Goal: Information Seeking & Learning: Learn about a topic

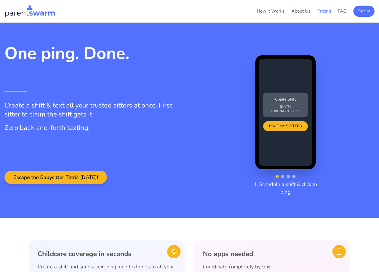
click at [324, 13] on link "Pricing" at bounding box center [324, 11] width 14 height 6
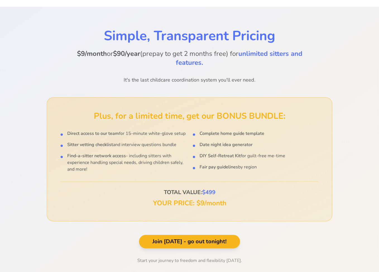
click at [85, 97] on div "Plus, for a limited time, get our BONUS BUNDLE: Direct access to our team for 1…" at bounding box center [189, 159] width 285 height 124
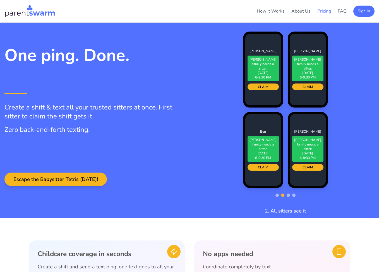
click at [324, 12] on link "Pricing" at bounding box center [324, 11] width 14 height 6
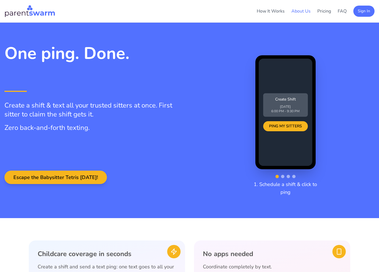
click at [301, 10] on link "About Us" at bounding box center [300, 11] width 19 height 6
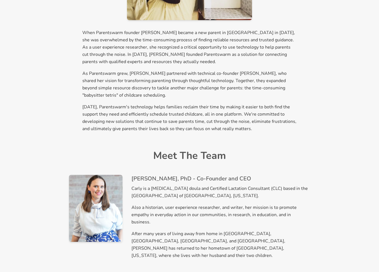
scroll to position [125, 0]
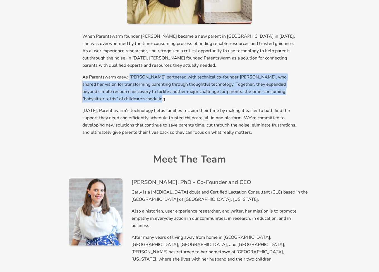
drag, startPoint x: 129, startPoint y: 74, endPoint x: 182, endPoint y: 97, distance: 57.3
click at [182, 97] on p "As Parentswarm grew, Carly partnered with technical co-founder Michelle Cunning…" at bounding box center [189, 87] width 214 height 29
click at [183, 96] on p "As Parentswarm grew, Carly partnered with technical co-founder Michelle Cunning…" at bounding box center [189, 87] width 214 height 29
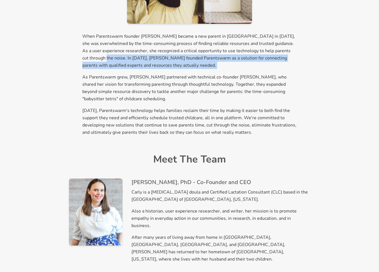
drag, startPoint x: 76, startPoint y: 54, endPoint x: 158, endPoint y: 70, distance: 83.4
click at [158, 70] on section "Our Story When Parentswarm founder Carly Buxton became a new parent in Boston i…" at bounding box center [189, 21] width 241 height 229
click at [164, 71] on div "When Parentswarm founder Carly Buxton became a new parent in Boston in 2017, sh…" at bounding box center [189, 84] width 214 height 103
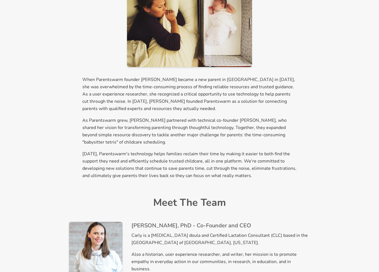
scroll to position [78, 0]
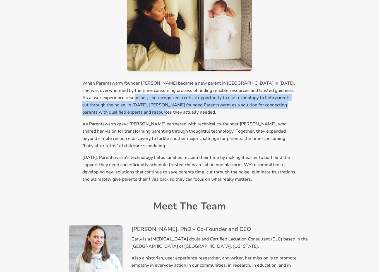
drag, startPoint x: 116, startPoint y: 95, endPoint x: 194, endPoint y: 112, distance: 79.8
click at [194, 112] on p "When Parentswarm founder Carly Buxton became a new parent in Boston in 2017, sh…" at bounding box center [189, 97] width 214 height 36
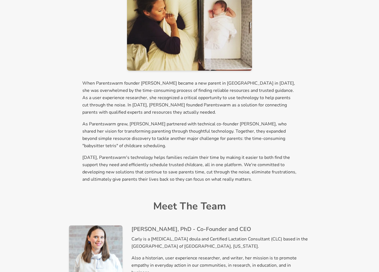
click at [194, 112] on p "When Parentswarm founder Carly Buxton became a new parent in Boston in 2017, sh…" at bounding box center [189, 97] width 214 height 36
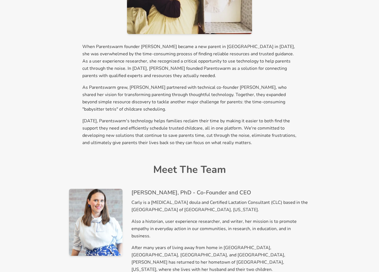
scroll to position [0, 0]
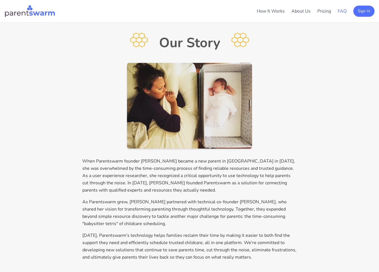
click at [340, 9] on link "FAQ" at bounding box center [341, 11] width 9 height 6
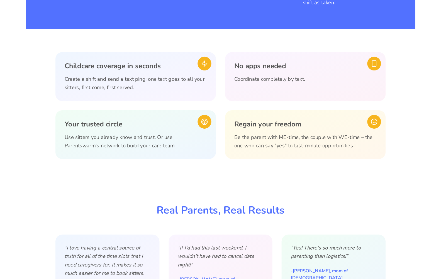
scroll to position [197, 0]
